Goal: Navigation & Orientation: Understand site structure

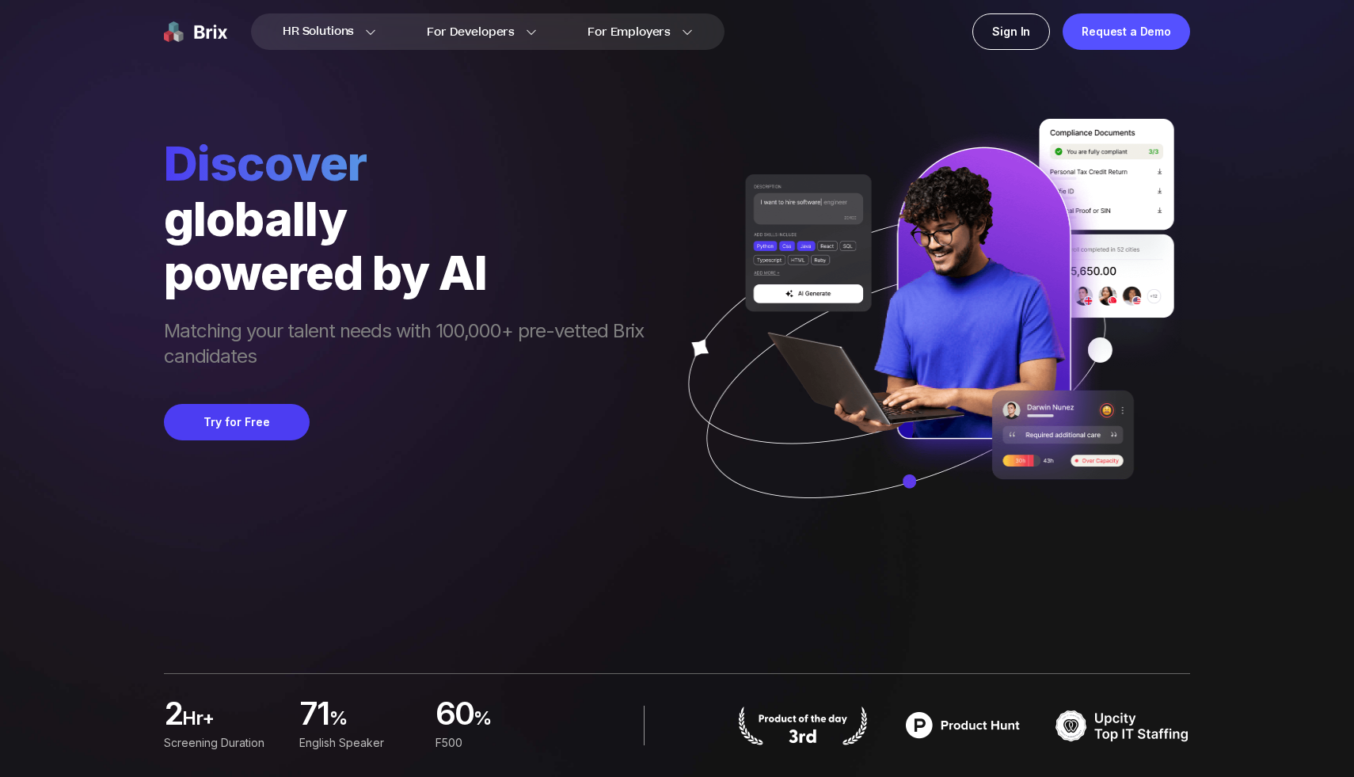
click at [277, 173] on span "Discover" at bounding box center [412, 163] width 496 height 57
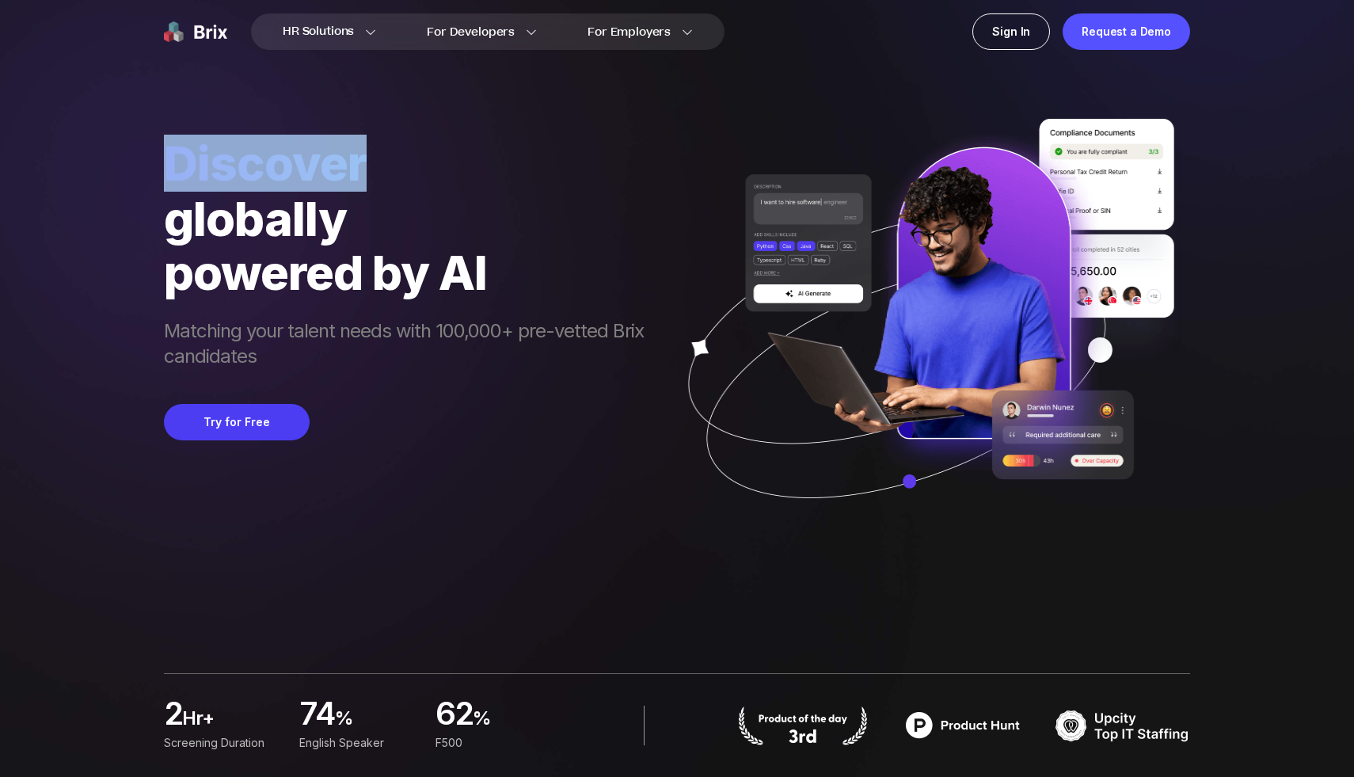
click at [277, 173] on span "Discover" at bounding box center [412, 163] width 496 height 57
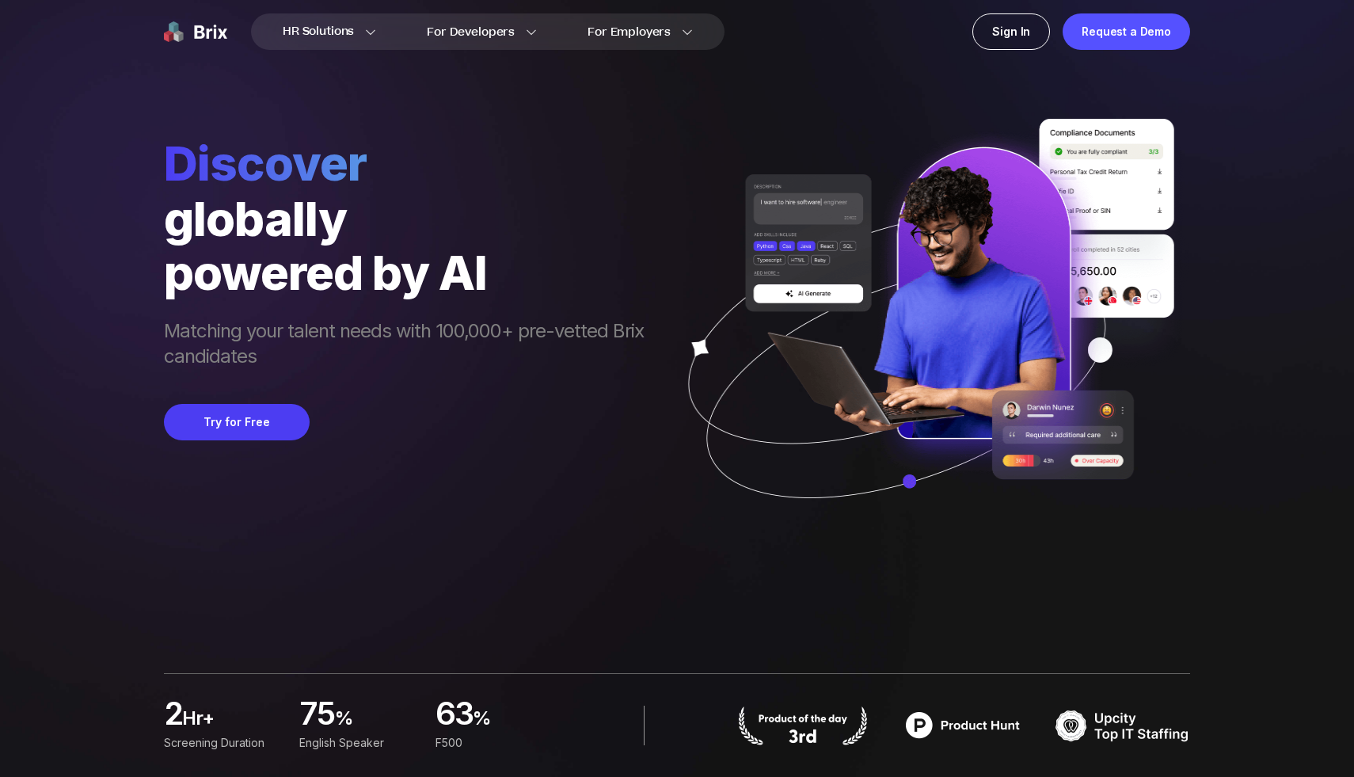
click at [327, 216] on div "globally" at bounding box center [412, 219] width 496 height 54
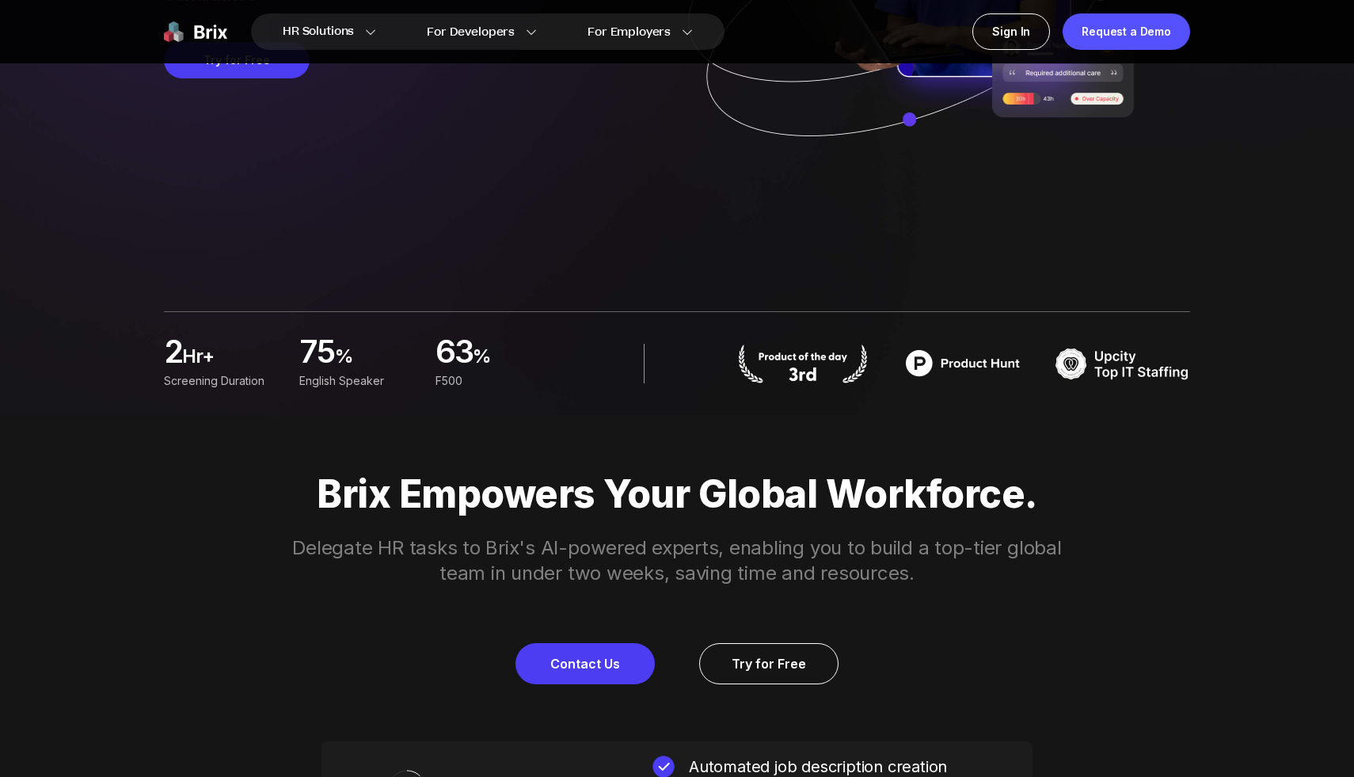
scroll to position [432, 0]
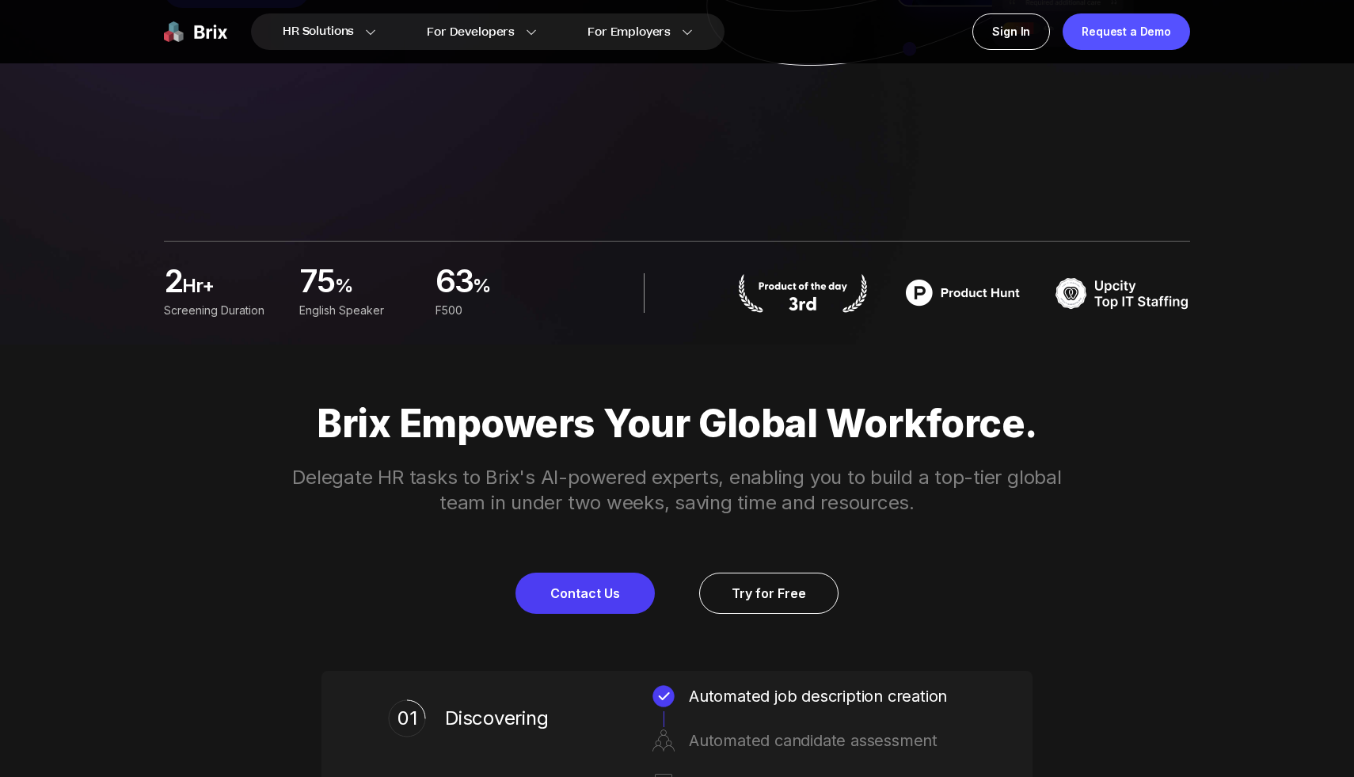
click at [763, 405] on p "Brix Empowers Your Global Workforce." at bounding box center [677, 424] width 1140 height 44
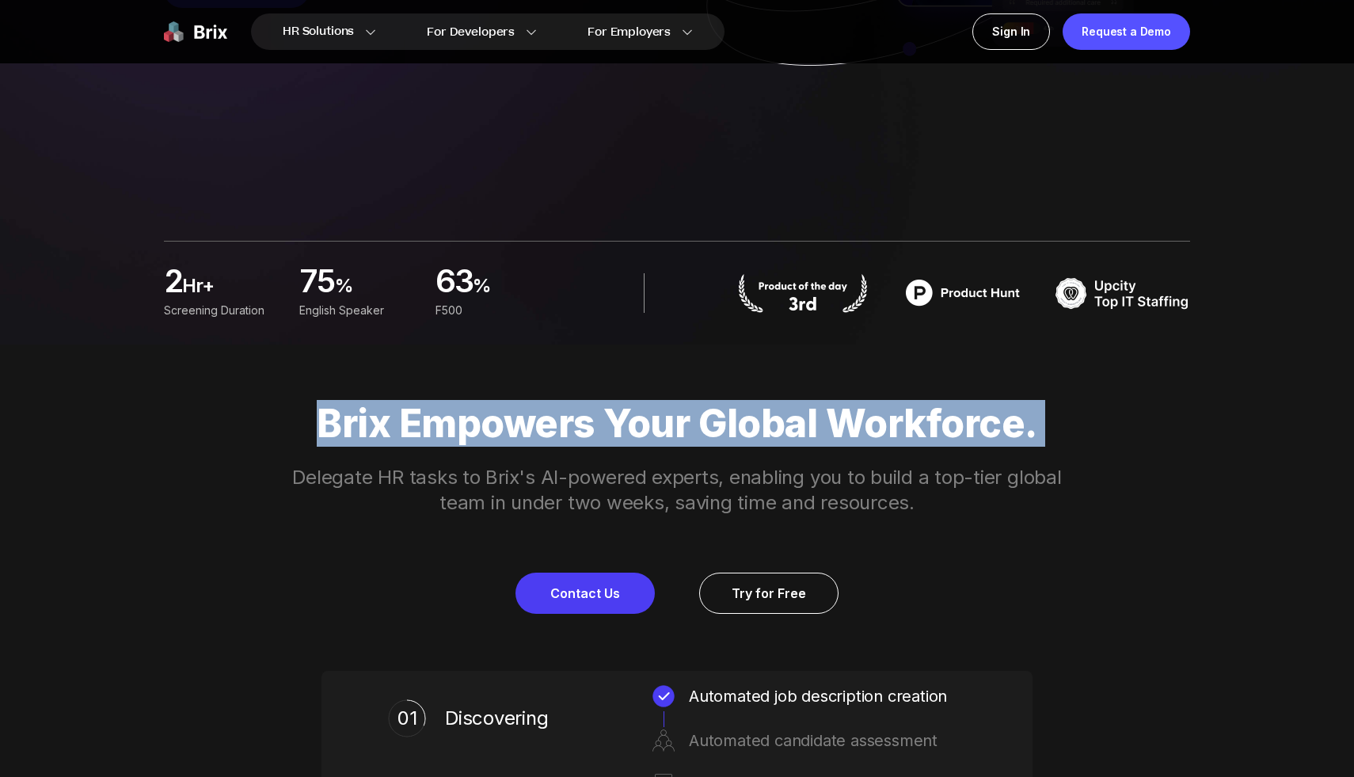
click at [763, 405] on p "Brix Empowers Your Global Workforce." at bounding box center [677, 424] width 1140 height 44
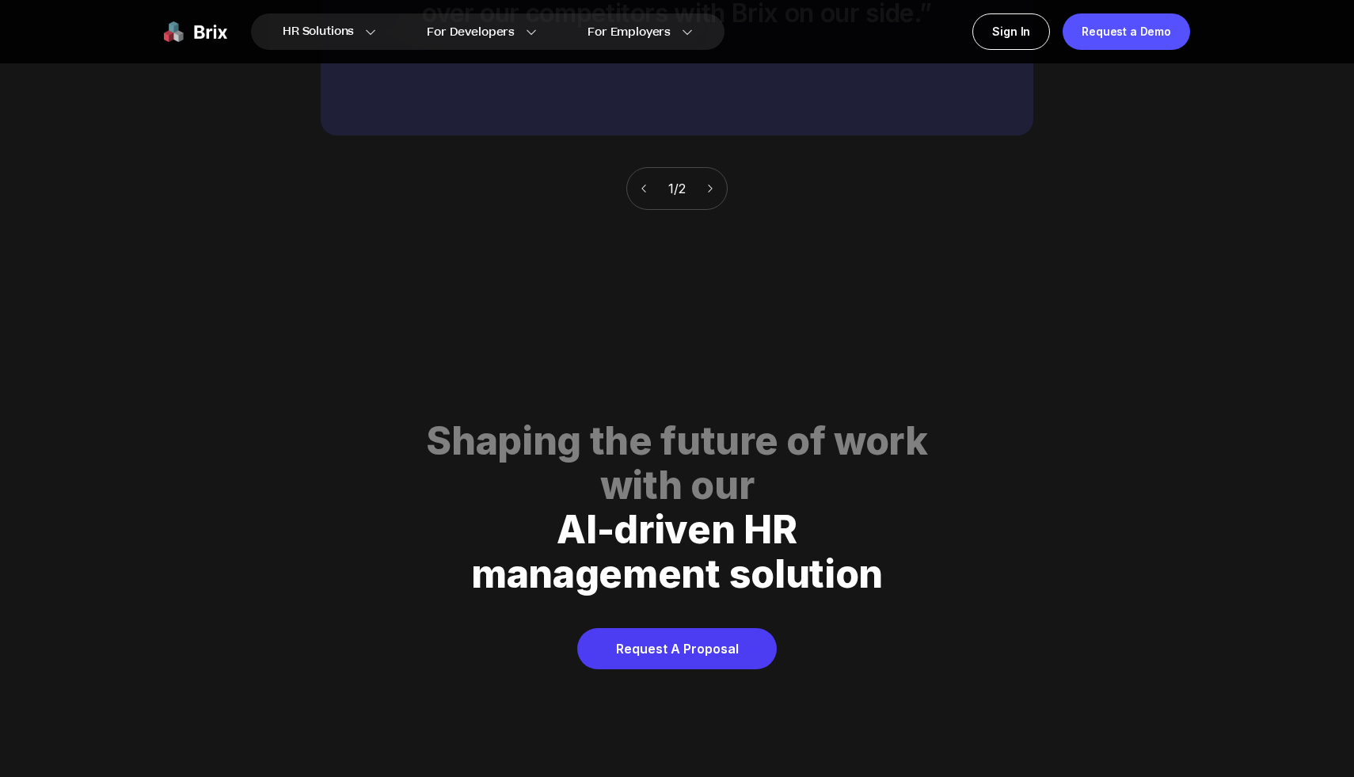
scroll to position [7969, 0]
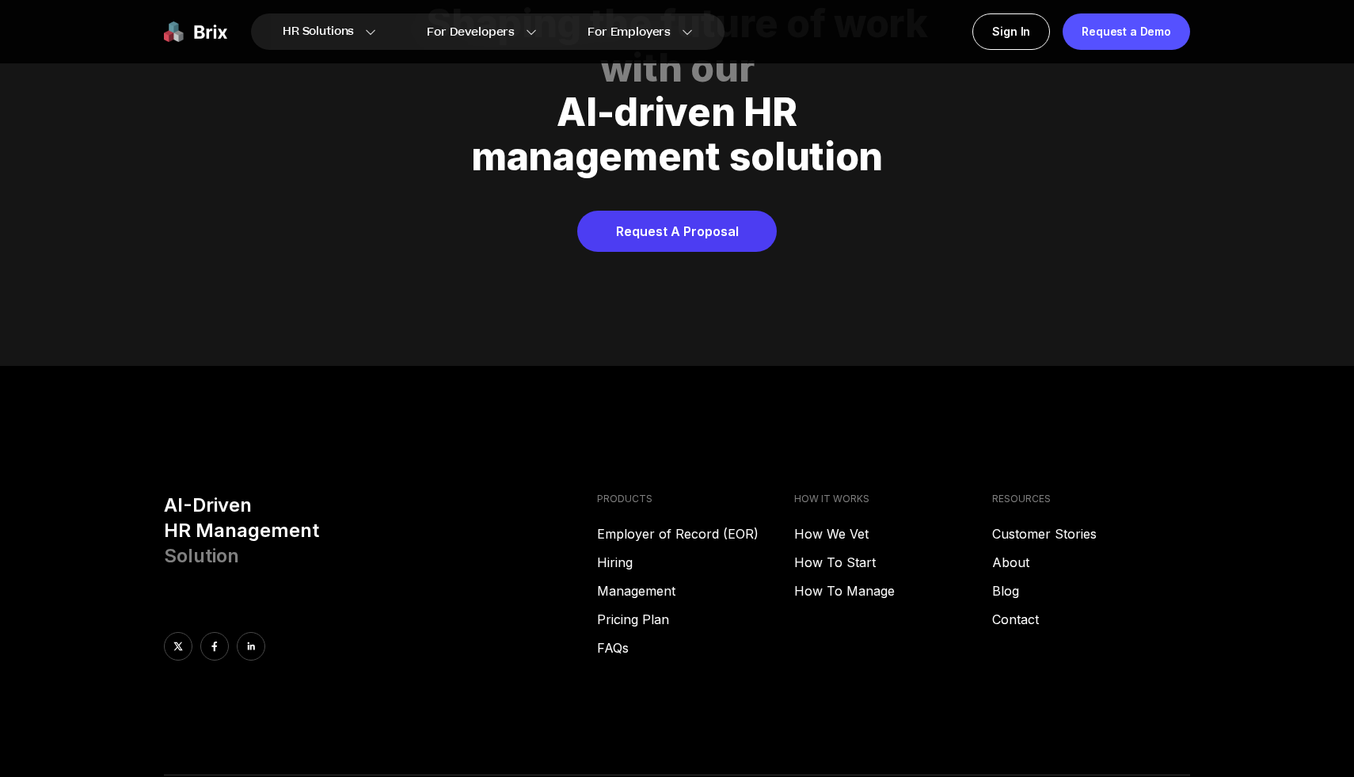
click at [248, 514] on h3 "AI-Driven HR Management Solution" at bounding box center [374, 531] width 421 height 76
click at [232, 504] on h3 "AI-Driven HR Management Solution" at bounding box center [374, 531] width 421 height 76
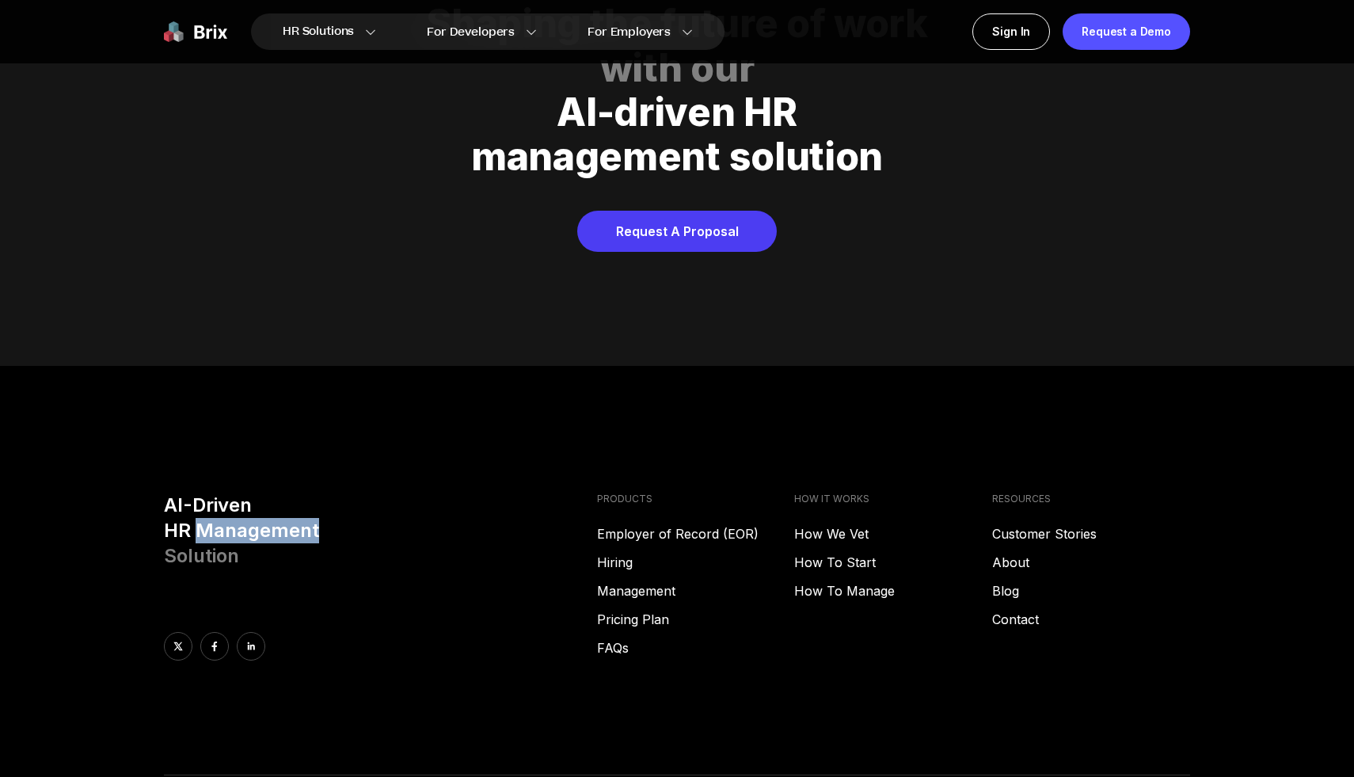
click at [232, 504] on h3 "AI-Driven HR Management Solution" at bounding box center [374, 531] width 421 height 76
click at [181, 493] on h3 "AI-Driven HR Management Solution" at bounding box center [374, 531] width 421 height 76
drag, startPoint x: 177, startPoint y: 474, endPoint x: 346, endPoint y: 551, distance: 186.4
click at [346, 553] on div "AI-Driven HR Management Solution" at bounding box center [374, 577] width 421 height 168
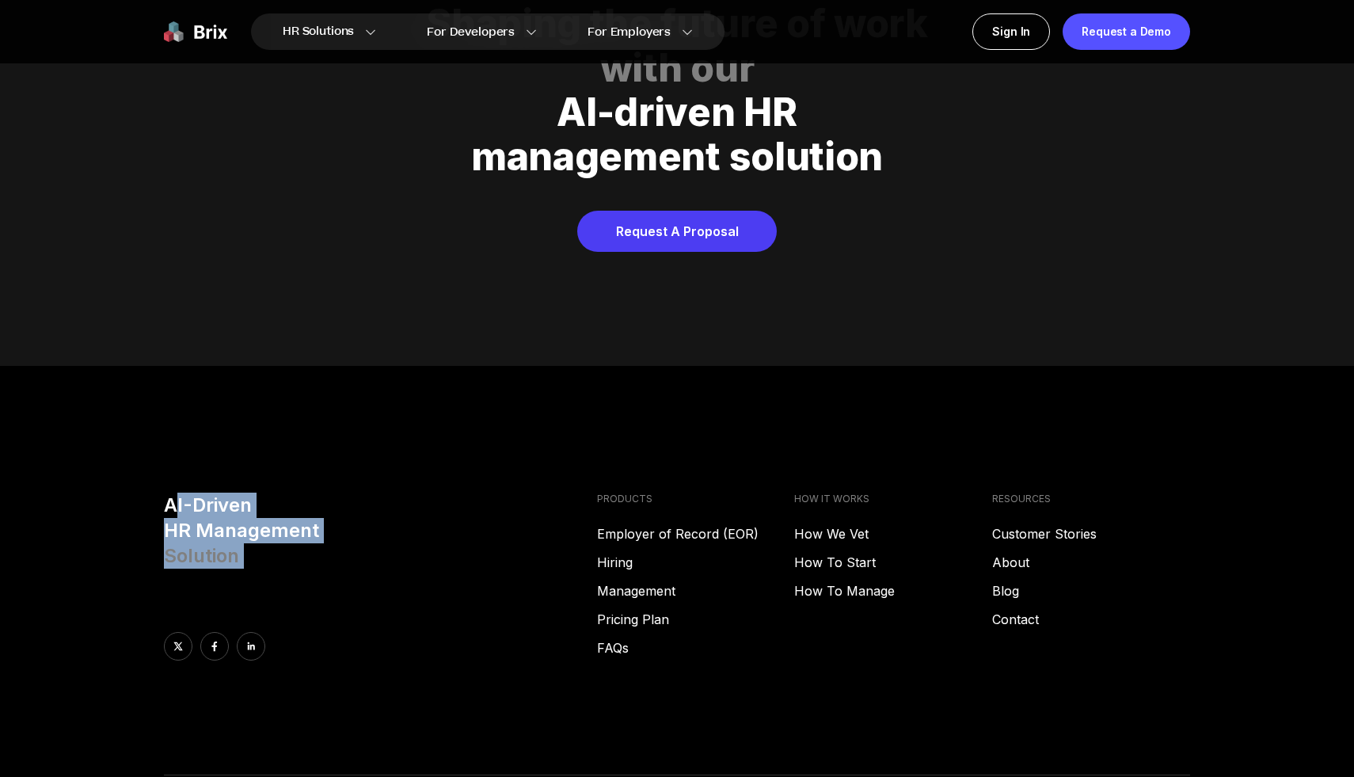
click at [346, 551] on div "AI-Driven HR Management Solution" at bounding box center [374, 577] width 421 height 168
